Goal: Task Accomplishment & Management: Use online tool/utility

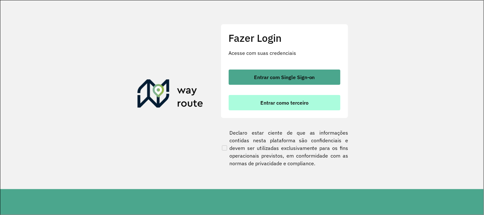
click at [301, 100] on span "Entrar como terceiro" at bounding box center [284, 102] width 48 height 5
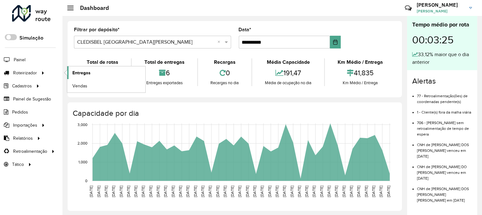
click at [77, 69] on span "Entregas" at bounding box center [81, 72] width 18 height 7
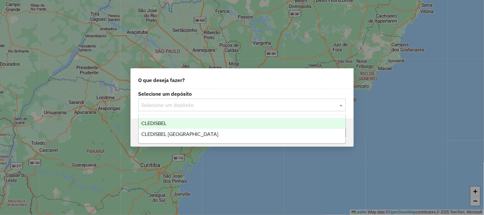
click at [235, 102] on input "text" at bounding box center [236, 105] width 188 height 8
click at [196, 124] on div "CLEDISBEL" at bounding box center [242, 123] width 207 height 11
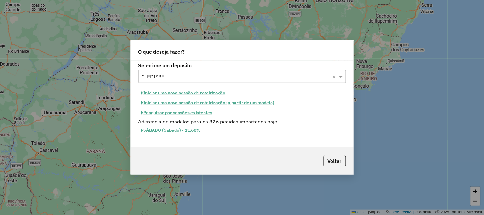
click at [199, 112] on button "Pesquisar por sessões existentes" at bounding box center [176, 113] width 77 height 10
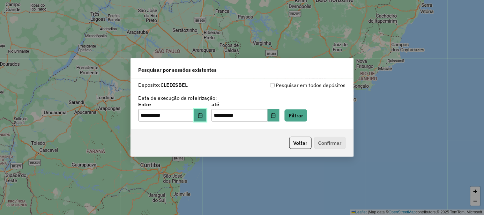
click at [202, 115] on icon "Choose Date" at bounding box center [200, 115] width 4 height 5
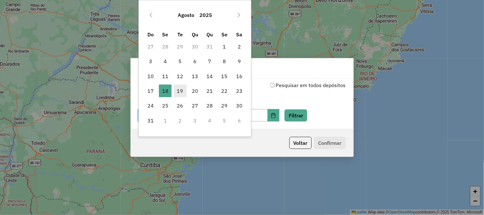
click at [177, 91] on span "19" at bounding box center [180, 90] width 13 height 13
type input "**********"
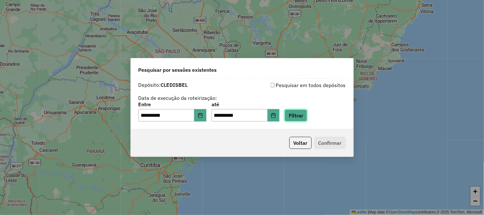
click at [307, 114] on button "Filtrar" at bounding box center [295, 115] width 23 height 12
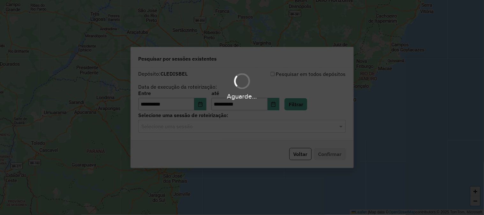
click at [216, 127] on hb-app "**********" at bounding box center [242, 107] width 484 height 215
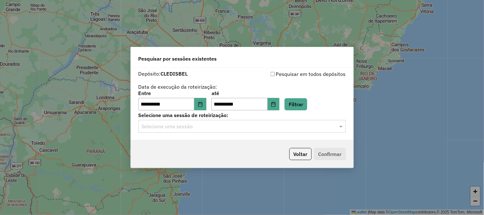
click at [223, 126] on input "text" at bounding box center [236, 127] width 188 height 8
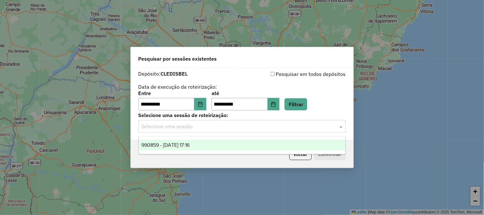
click at [224, 143] on div "990859 - 19/08/2025 17:16" at bounding box center [242, 145] width 207 height 11
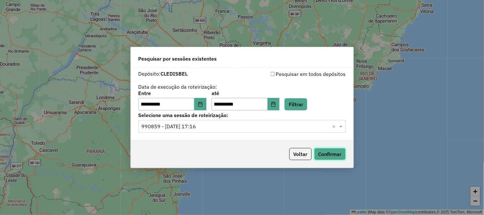
click at [326, 153] on button "Confirmar" at bounding box center [330, 154] width 32 height 12
click at [302, 154] on button "Voltar" at bounding box center [300, 154] width 22 height 12
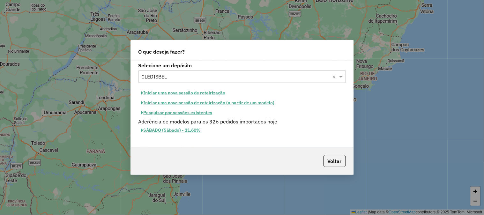
click at [224, 78] on input "text" at bounding box center [236, 77] width 188 height 8
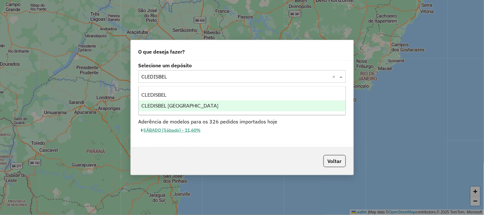
click at [215, 103] on div "CLEDISBEL [GEOGRAPHIC_DATA]" at bounding box center [242, 105] width 207 height 11
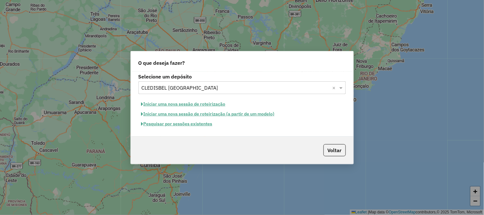
click at [208, 125] on button "Pesquisar por sessões existentes" at bounding box center [176, 124] width 77 height 10
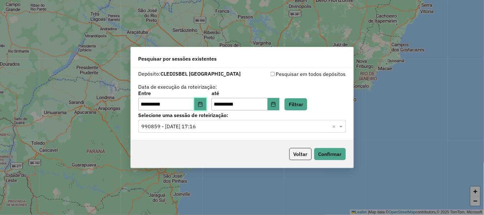
click at [206, 104] on button "Choose Date" at bounding box center [200, 104] width 12 height 13
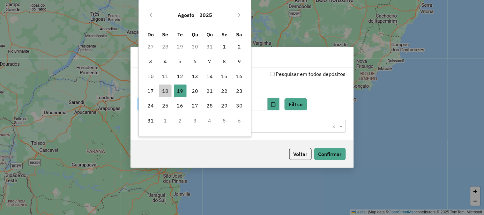
click at [268, 81] on div "**********" at bounding box center [241, 90] width 207 height 40
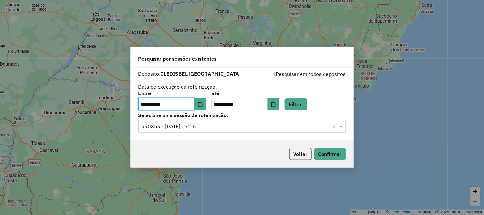
click at [317, 84] on div "**********" at bounding box center [241, 90] width 207 height 40
click at [304, 103] on button "Filtrar" at bounding box center [295, 104] width 23 height 12
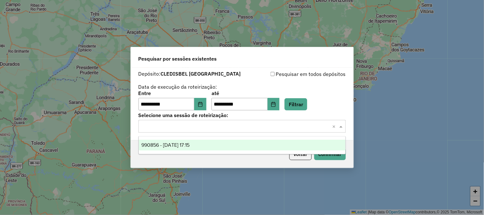
click at [219, 125] on input "text" at bounding box center [236, 127] width 188 height 8
drag, startPoint x: 219, startPoint y: 141, endPoint x: 222, endPoint y: 142, distance: 3.2
click at [219, 142] on div "990856 - 19/08/2025 17:15" at bounding box center [242, 145] width 207 height 11
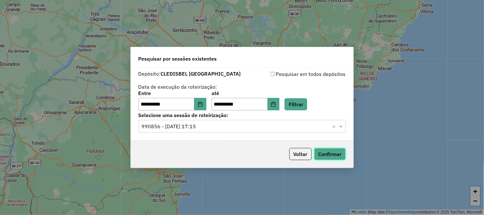
click at [327, 154] on button "Confirmar" at bounding box center [330, 154] width 32 height 12
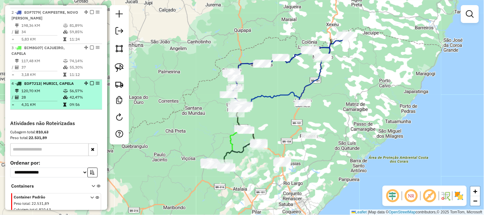
scroll to position [298, 0]
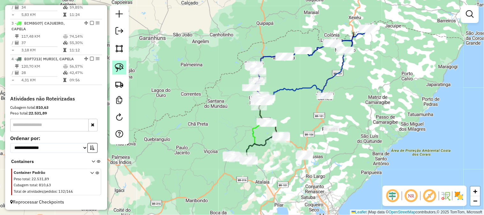
click at [116, 66] on img at bounding box center [119, 67] width 9 height 9
drag, startPoint x: 317, startPoint y: 115, endPoint x: 355, endPoint y: 125, distance: 39.2
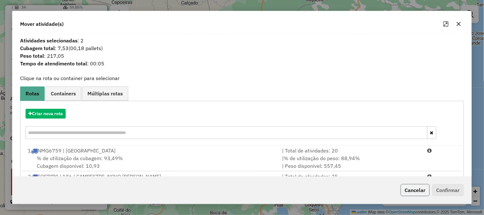
click at [424, 190] on button "Cancelar" at bounding box center [414, 190] width 29 height 12
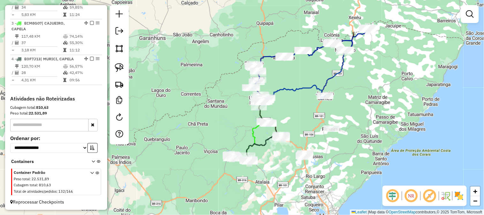
drag, startPoint x: 386, startPoint y: 114, endPoint x: 361, endPoint y: 136, distance: 33.6
click at [361, 136] on div "Janela de atendimento Grade de atendimento Capacidade Transportadoras Veículos …" at bounding box center [242, 107] width 484 height 215
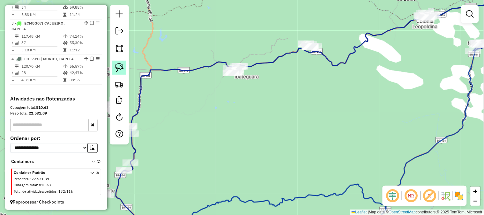
click at [124, 66] on link at bounding box center [119, 68] width 14 height 14
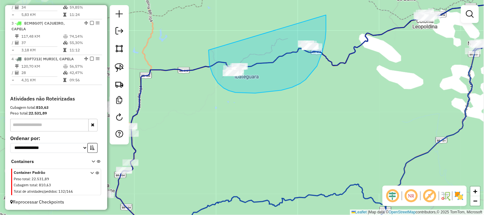
drag, startPoint x: 208, startPoint y: 55, endPoint x: 326, endPoint y: 15, distance: 124.0
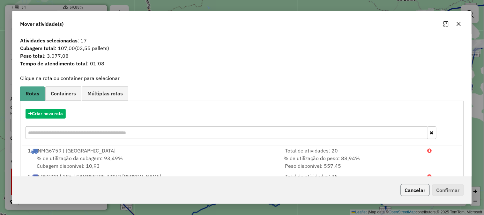
click at [417, 195] on button "Cancelar" at bounding box center [414, 190] width 29 height 12
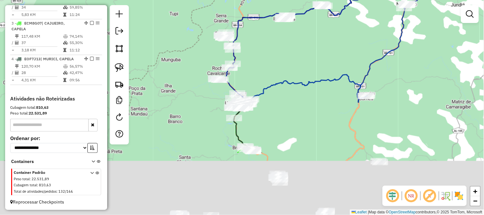
drag, startPoint x: 307, startPoint y: 178, endPoint x: 315, endPoint y: 55, distance: 123.3
click at [315, 55] on div "Janela de atendimento Grade de atendimento Capacidade Transportadoras Veículos …" at bounding box center [242, 107] width 484 height 215
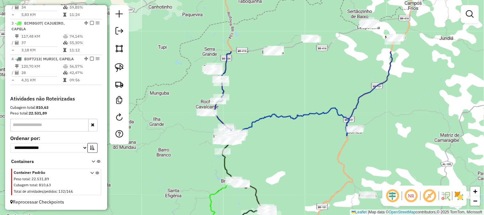
drag, startPoint x: 289, startPoint y: 148, endPoint x: 281, endPoint y: 165, distance: 19.0
click at [285, 167] on div "Janela de atendimento Grade de atendimento Capacidade Transportadoras Veículos …" at bounding box center [242, 107] width 484 height 215
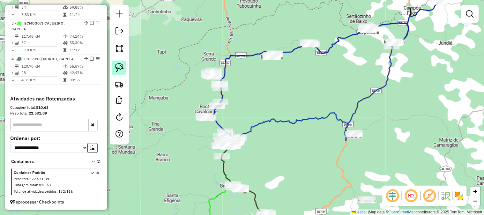
click at [122, 67] on img at bounding box center [119, 67] width 9 height 9
drag, startPoint x: 191, startPoint y: 70, endPoint x: 228, endPoint y: 64, distance: 38.2
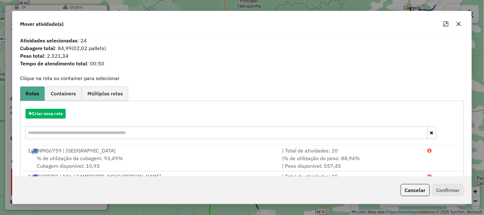
click at [413, 190] on button "Cancelar" at bounding box center [414, 190] width 29 height 12
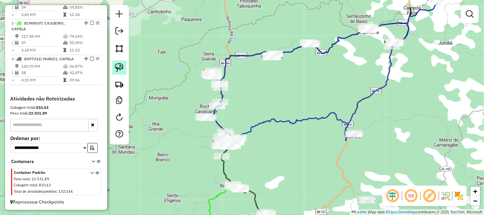
click at [115, 68] on img at bounding box center [119, 67] width 9 height 9
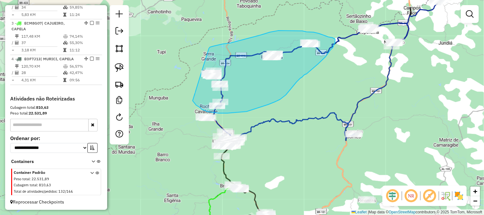
drag, startPoint x: 194, startPoint y: 103, endPoint x: 208, endPoint y: 48, distance: 56.3
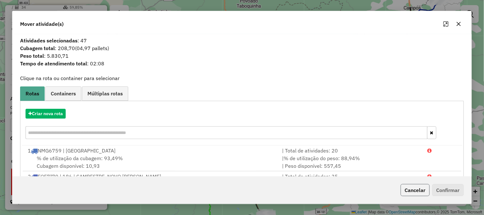
click at [420, 187] on button "Cancelar" at bounding box center [414, 190] width 29 height 12
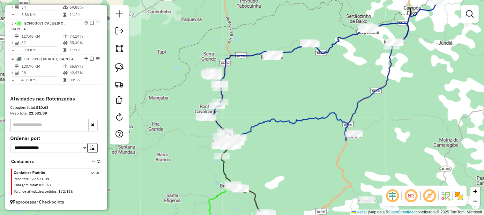
click at [119, 67] on img at bounding box center [119, 67] width 9 height 9
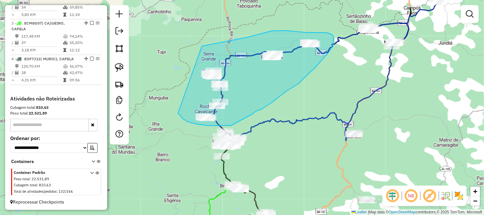
drag, startPoint x: 184, startPoint y: 119, endPoint x: 191, endPoint y: 49, distance: 70.8
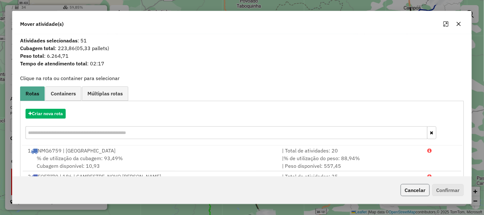
click at [405, 187] on button "Cancelar" at bounding box center [414, 190] width 29 height 12
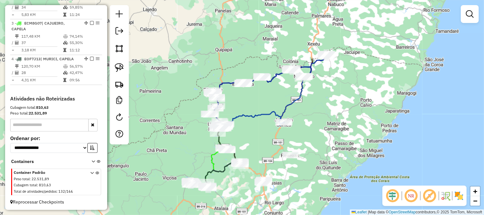
drag, startPoint x: 252, startPoint y: 143, endPoint x: 257, endPoint y: 125, distance: 18.4
click at [256, 126] on div "Janela de atendimento Grade de atendimento Capacidade Transportadoras Veículos …" at bounding box center [242, 107] width 484 height 215
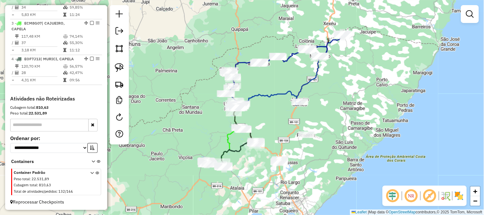
drag, startPoint x: 238, startPoint y: 179, endPoint x: 250, endPoint y: 175, distance: 12.4
click at [250, 175] on div "Janela de atendimento Grade de atendimento Capacidade Transportadoras Veículos …" at bounding box center [242, 107] width 484 height 215
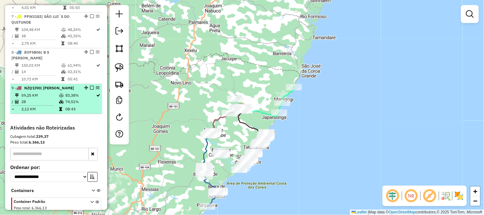
scroll to position [413, 0]
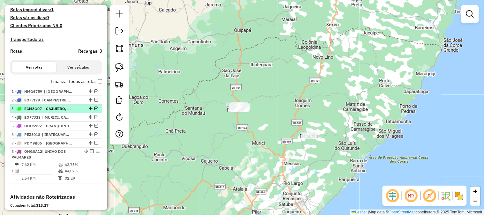
scroll to position [177, 0]
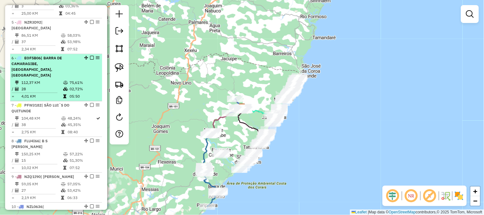
scroll to position [423, 0]
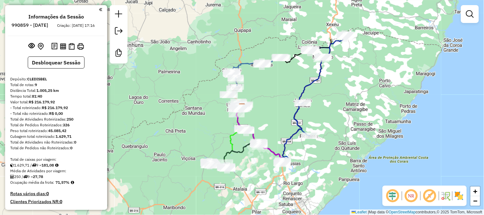
scroll to position [106, 0]
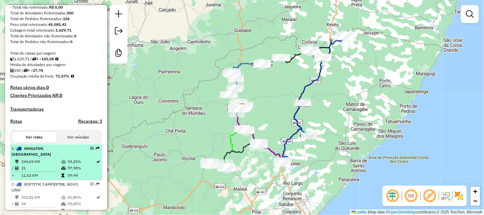
click at [51, 155] on span "| [GEOGRAPHIC_DATA]" at bounding box center [31, 151] width 40 height 11
select select "**********"
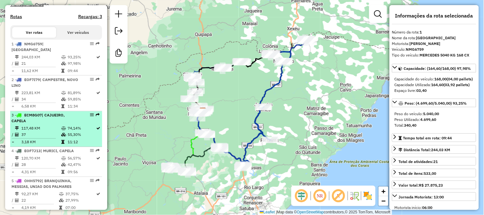
scroll to position [212, 0]
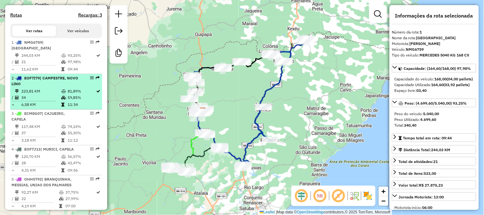
click at [56, 84] on div "2 - EOF7I79 | CAMPESTRE, NOVO LINO" at bounding box center [45, 80] width 68 height 11
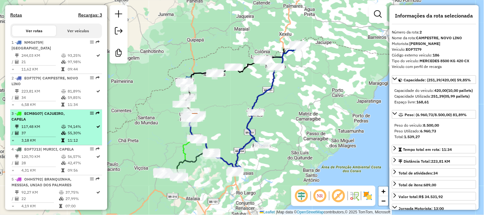
click at [58, 119] on div "3 - ECM8G07 | CAJUEIRO, CAPELA" at bounding box center [45, 116] width 68 height 11
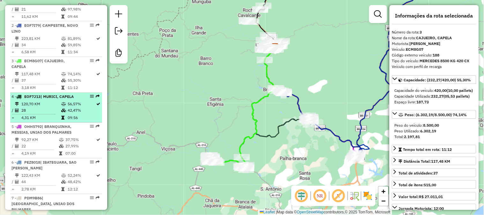
scroll to position [283, 0]
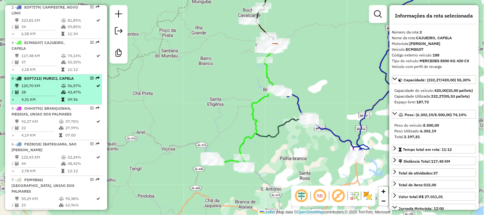
click at [57, 88] on td "120,70 KM" at bounding box center [41, 86] width 40 height 6
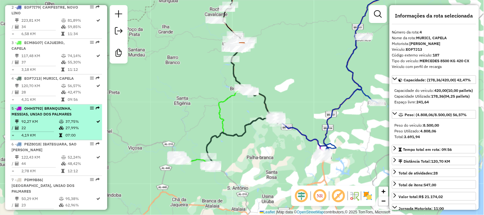
click at [55, 121] on td "92,27 KM" at bounding box center [40, 122] width 38 height 6
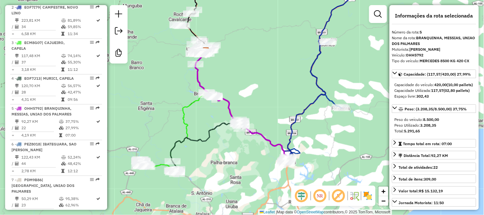
drag, startPoint x: 280, startPoint y: 193, endPoint x: 273, endPoint y: 189, distance: 8.0
click at [280, 193] on div "Janela de atendimento Grade de atendimento Capacidade Transportadoras Veículos …" at bounding box center [242, 107] width 484 height 215
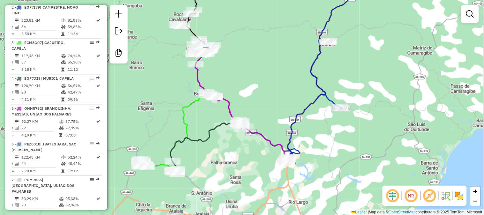
click at [298, 89] on div "Janela de atendimento Grade de atendimento Capacidade Transportadoras Veículos …" at bounding box center [242, 107] width 484 height 215
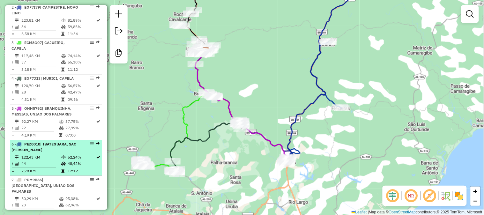
click at [52, 148] on div "6 - PEZ8018 | IBATEGUARA, SAO JOSE DA LAJE" at bounding box center [45, 147] width 68 height 11
select select "**********"
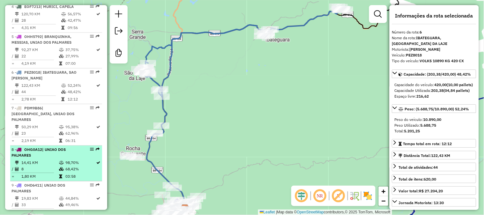
scroll to position [367, 0]
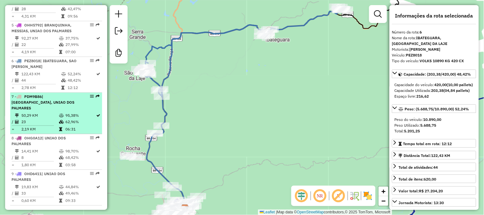
click at [59, 102] on span "| SAO JOSE DA LAJE, UNIAO DOS PALMARES" at bounding box center [42, 102] width 63 height 16
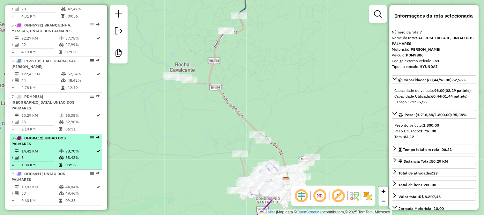
click at [59, 141] on li "8 - OHG0A12 | UNIAO DOS PALMARES 14,41 KM 98,70% / 8 68,42% = 1,80 KM 03:58" at bounding box center [56, 152] width 92 height 36
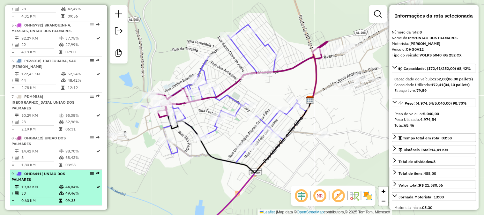
click at [62, 171] on span "| UNIAO DOS PALMARES" at bounding box center [38, 176] width 54 height 11
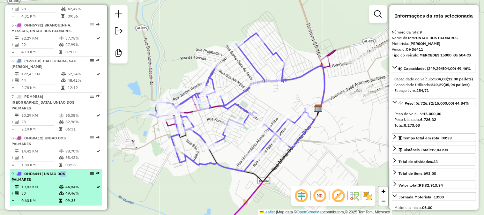
click at [62, 171] on span "| UNIAO DOS PALMARES" at bounding box center [38, 176] width 54 height 11
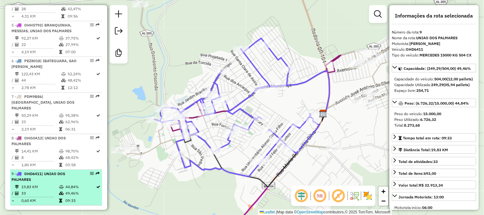
drag, startPoint x: 64, startPoint y: 180, endPoint x: 61, endPoint y: 176, distance: 5.5
click at [65, 184] on td "44,84%" at bounding box center [80, 187] width 31 height 6
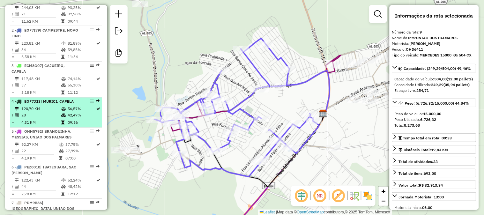
scroll to position [225, 0]
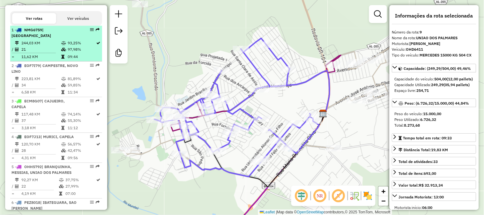
click at [50, 50] on td "21" at bounding box center [41, 49] width 40 height 6
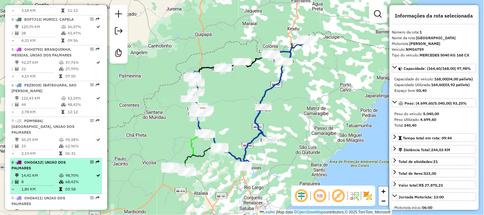
scroll to position [367, 0]
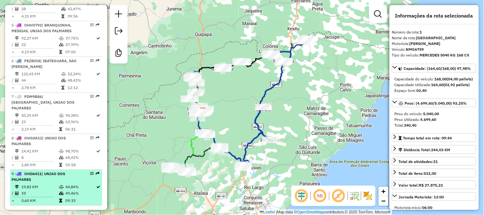
click at [62, 171] on div "9 - OHD6411 | UNIAO DOS PALMARES" at bounding box center [45, 176] width 68 height 11
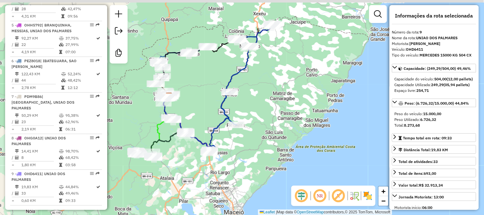
drag, startPoint x: 310, startPoint y: 80, endPoint x: 271, endPoint y: 65, distance: 41.5
click at [288, 109] on div "Janela de atendimento Grade de atendimento Capacidade Transportadoras Veículos …" at bounding box center [242, 107] width 484 height 215
